Goal: Learn about a topic

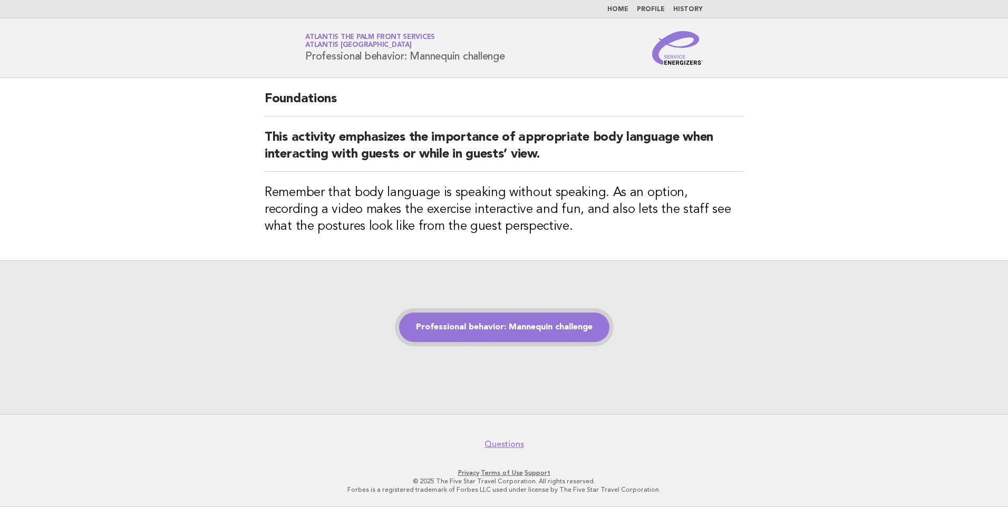
click at [472, 320] on link "Professional behavior: Mannequin challenge" at bounding box center [504, 328] width 210 height 30
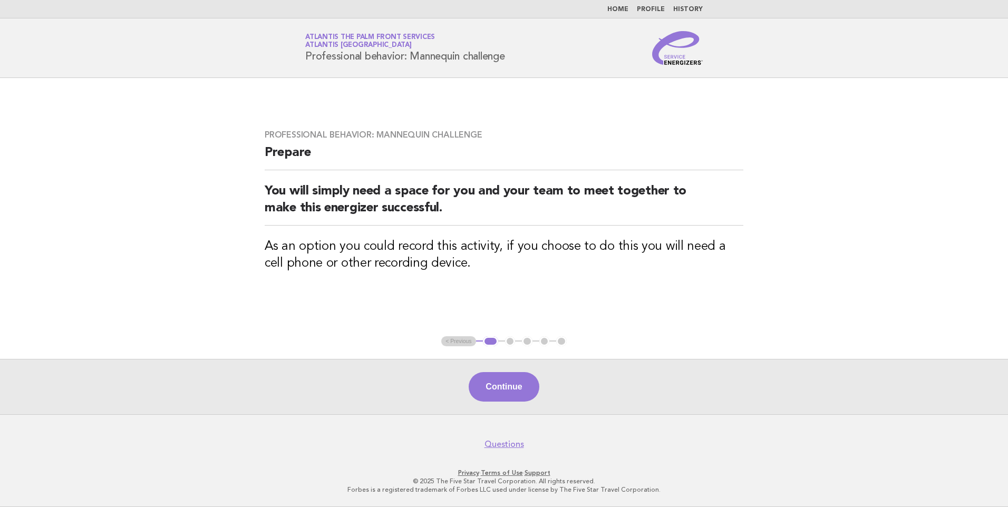
click at [487, 414] on div "Continue" at bounding box center [504, 386] width 1008 height 55
click at [494, 385] on button "Continue" at bounding box center [504, 387] width 70 height 30
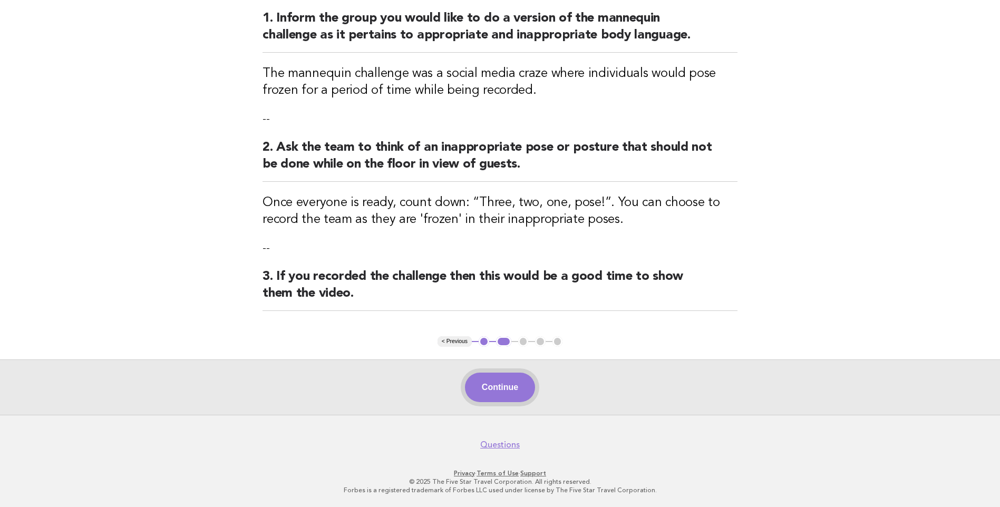
click at [487, 392] on button "Continue" at bounding box center [500, 388] width 70 height 30
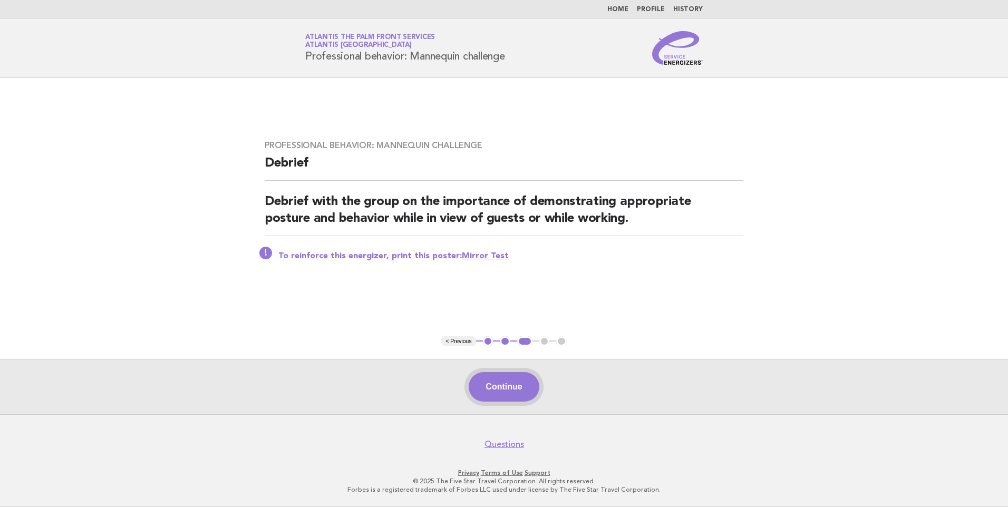
click at [494, 392] on button "Continue" at bounding box center [504, 387] width 70 height 30
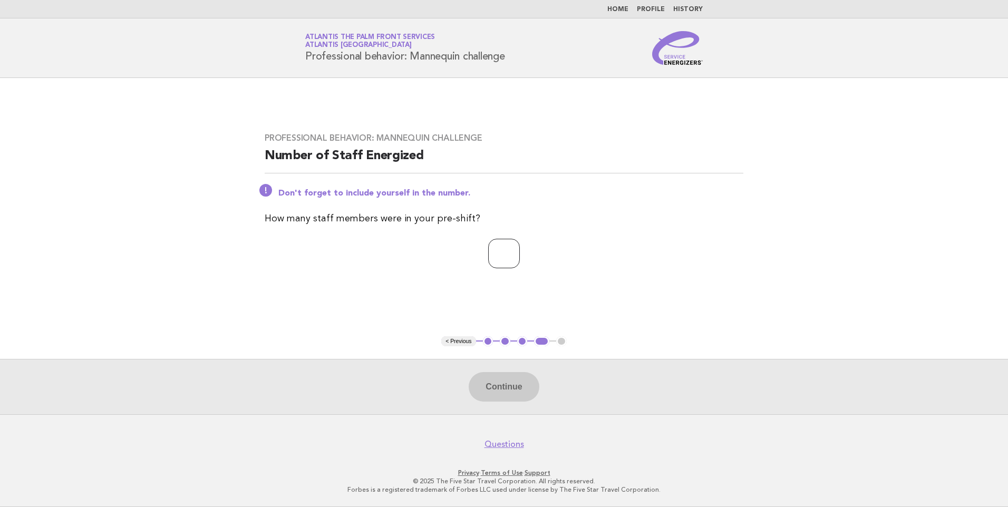
click at [488, 261] on input "number" at bounding box center [504, 254] width 32 height 30
type input "*"
click at [510, 380] on button "Continue" at bounding box center [504, 387] width 70 height 30
